Goal: Book appointment/travel/reservation

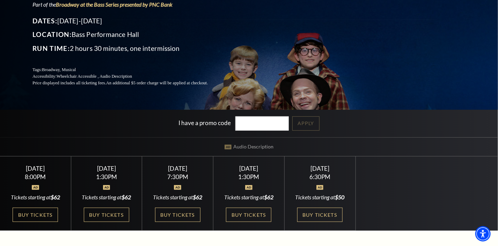
scroll to position [140, 0]
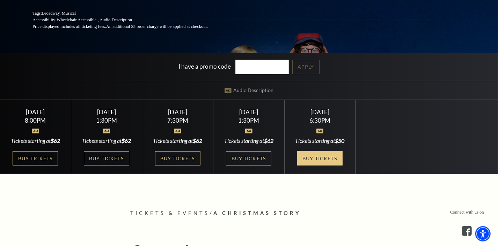
click at [317, 157] on link "Buy Tickets" at bounding box center [319, 158] width 45 height 14
click at [316, 156] on link "Buy Tickets" at bounding box center [319, 158] width 45 height 14
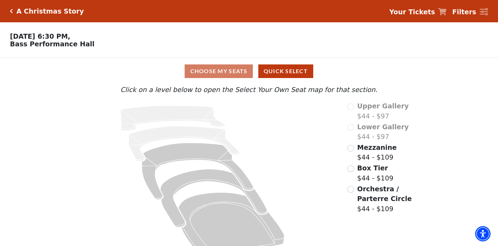
click at [356, 150] on div "Mezzanine $44 - $109" at bounding box center [388, 153] width 83 height 20
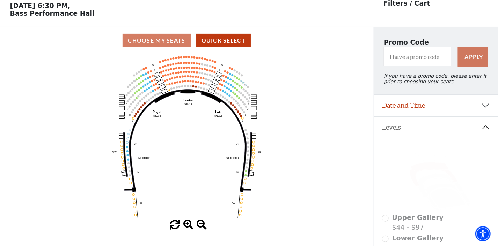
scroll to position [32, 0]
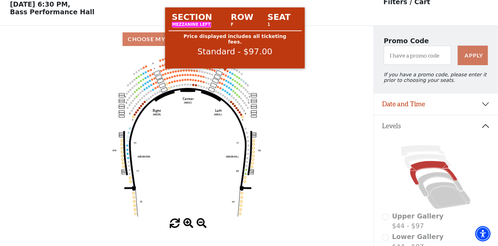
click at [225, 71] on circle at bounding box center [225, 70] width 2 height 2
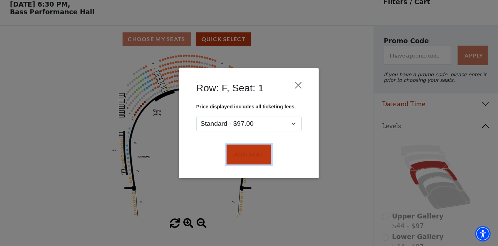
click at [233, 154] on button "Add Seat" at bounding box center [249, 155] width 45 height 20
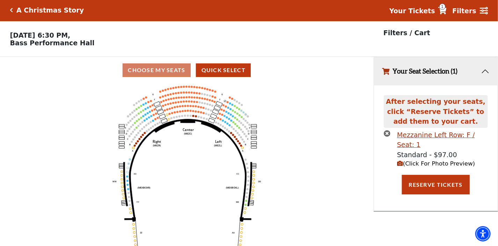
scroll to position [0, 0]
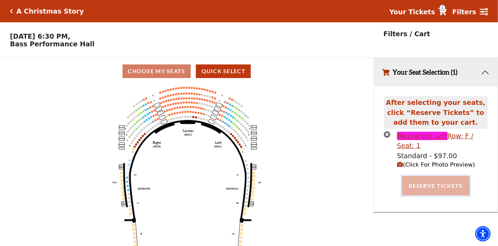
click at [435, 188] on button "Reserve Tickets" at bounding box center [436, 186] width 68 height 20
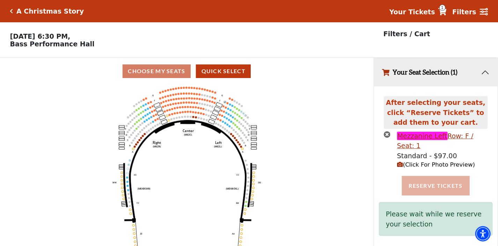
scroll to position [9, 0]
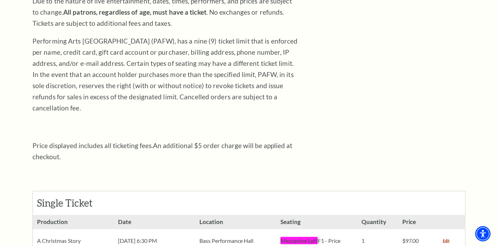
scroll to position [251, 0]
